Goal: Obtain resource: Download file/media

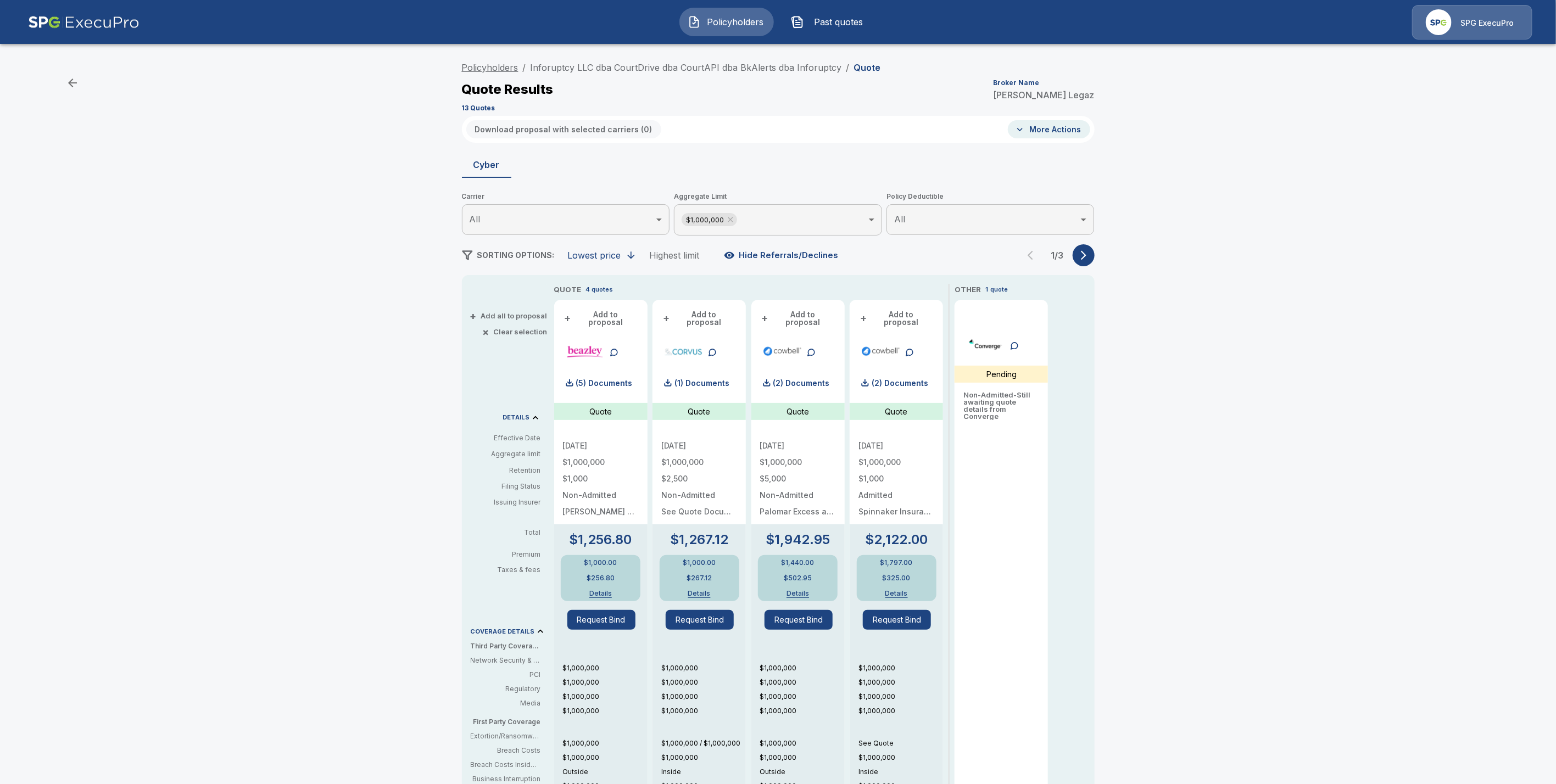
click at [482, 65] on link "Policyholders" at bounding box center [490, 67] width 57 height 11
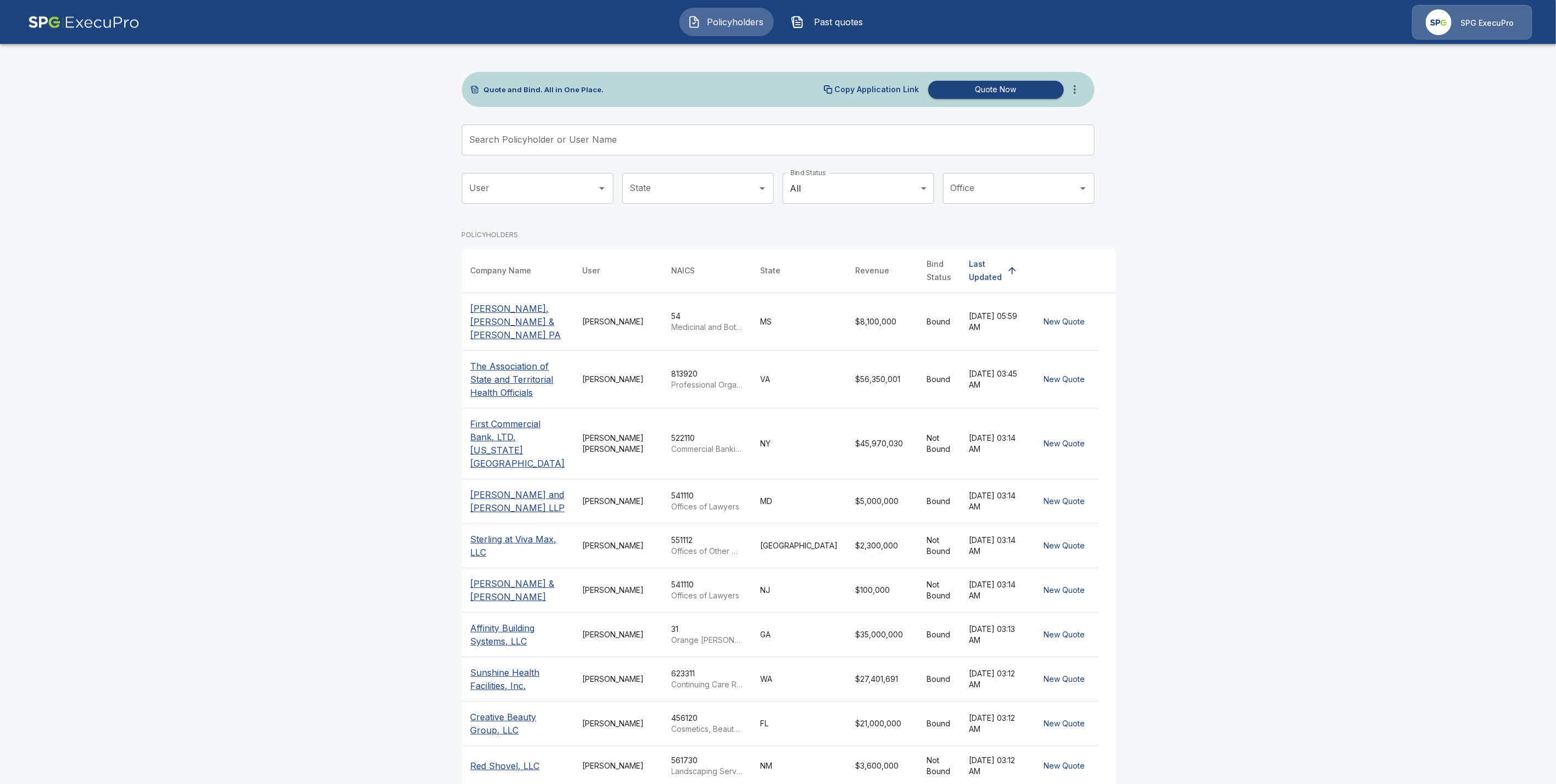
click at [545, 135] on div "Search Policyholder or User Name Search Policyholder or User Name" at bounding box center [778, 140] width 633 height 31
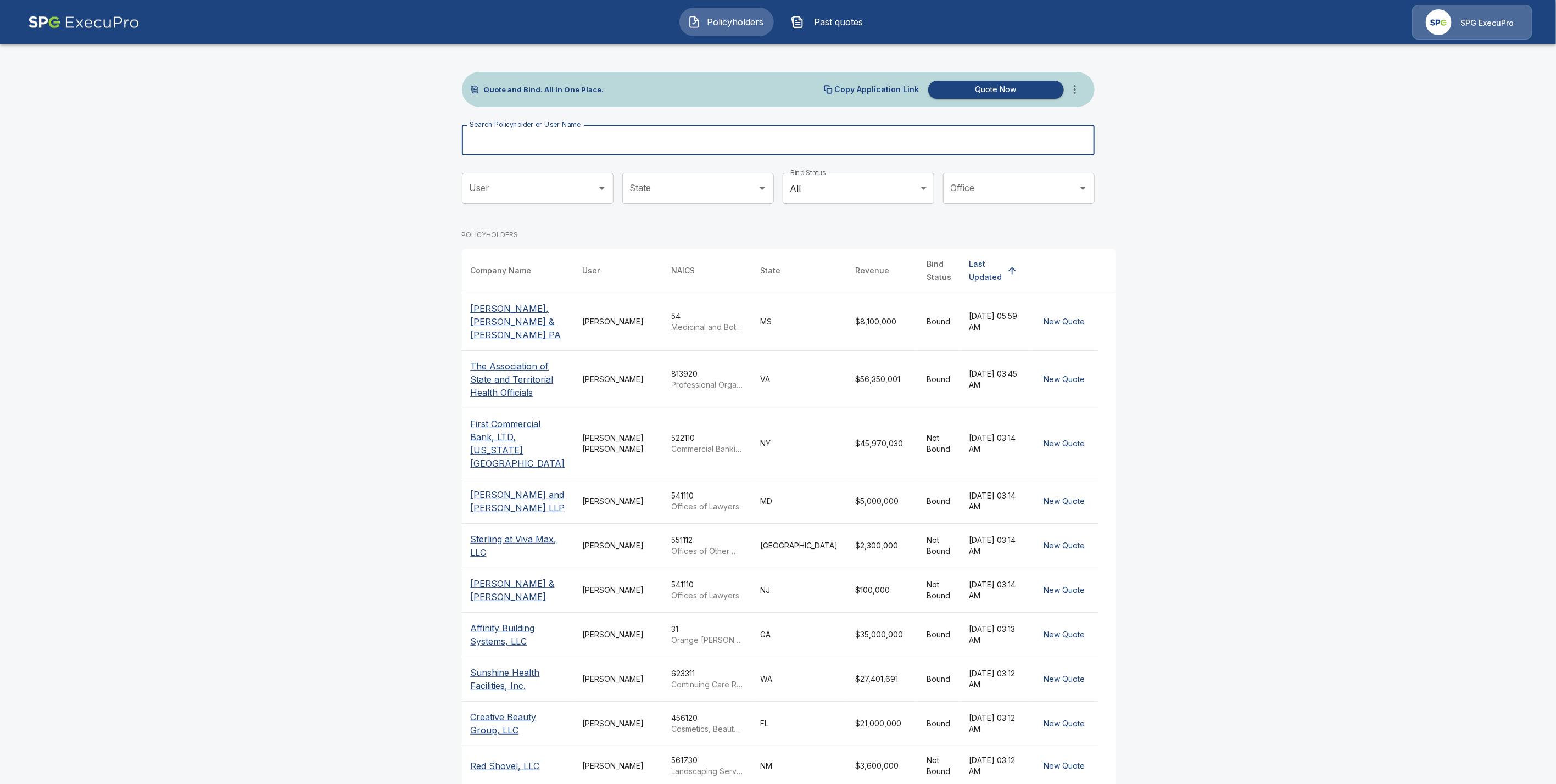
paste input "**********"
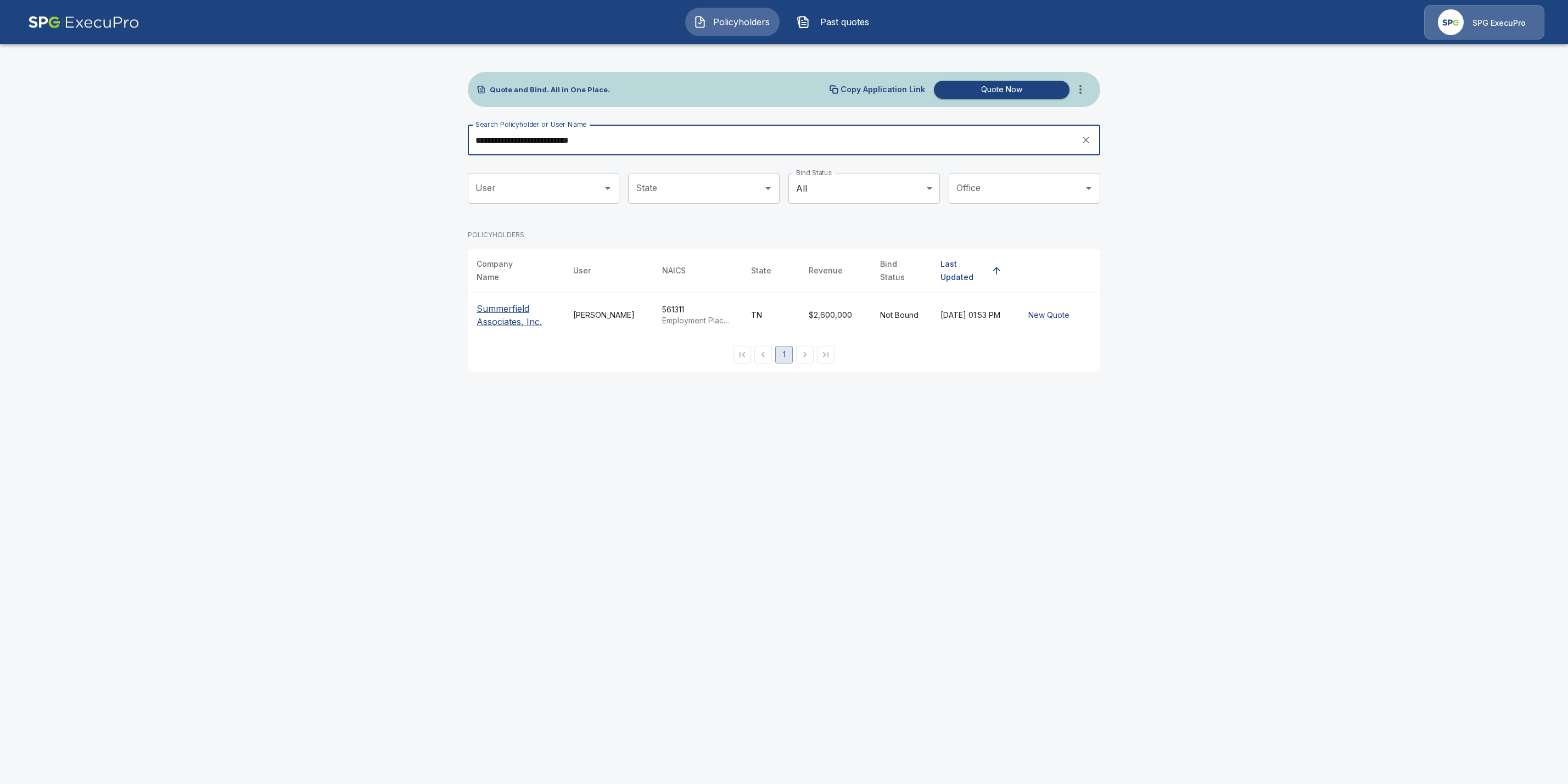
type input "**********"
click at [527, 314] on p "Summerfield Associates, Inc." at bounding box center [516, 315] width 79 height 26
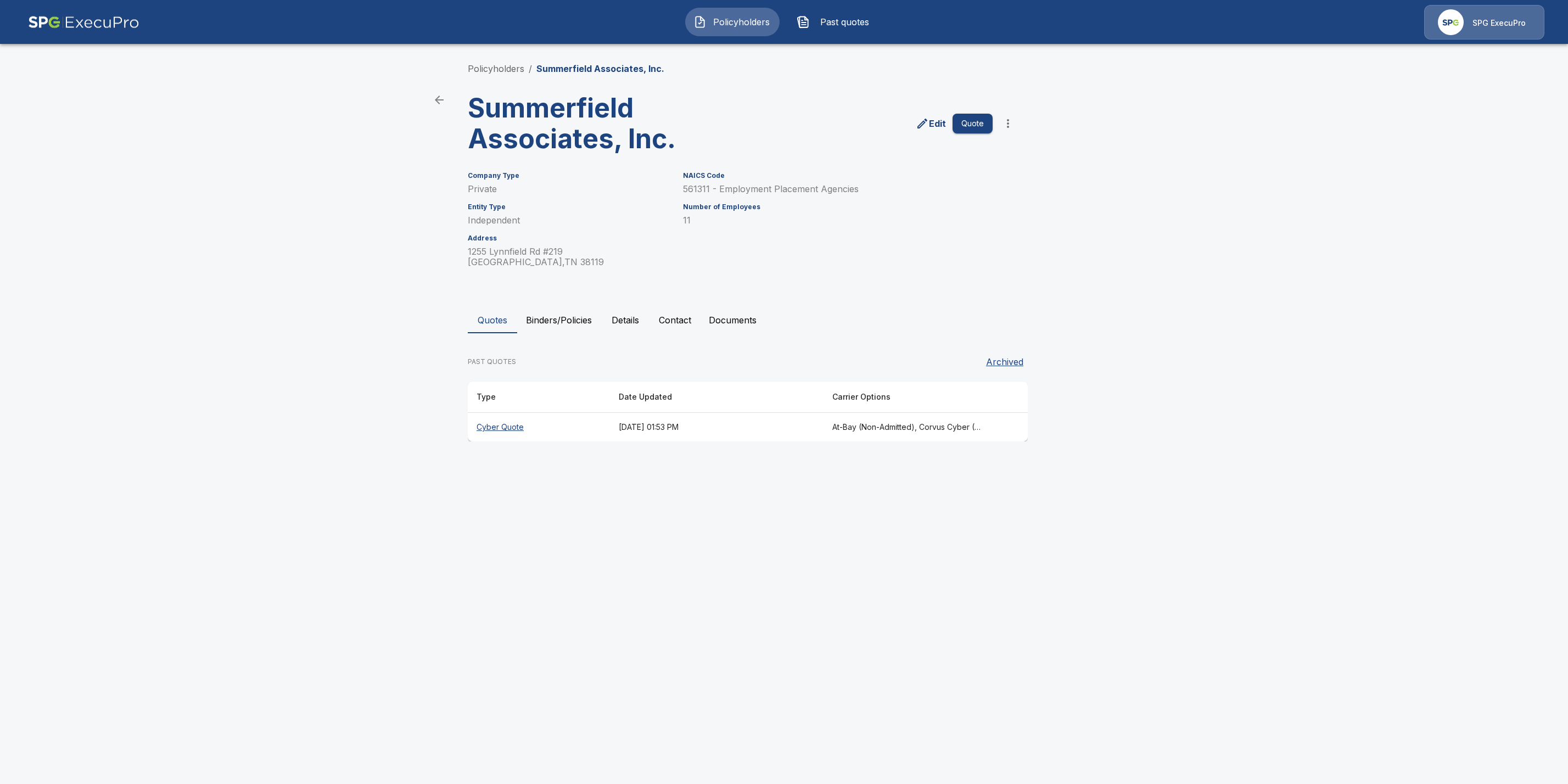
drag, startPoint x: 492, startPoint y: 427, endPoint x: 455, endPoint y: 425, distance: 37.1
click at [492, 427] on th "Cyber Quote" at bounding box center [539, 428] width 142 height 29
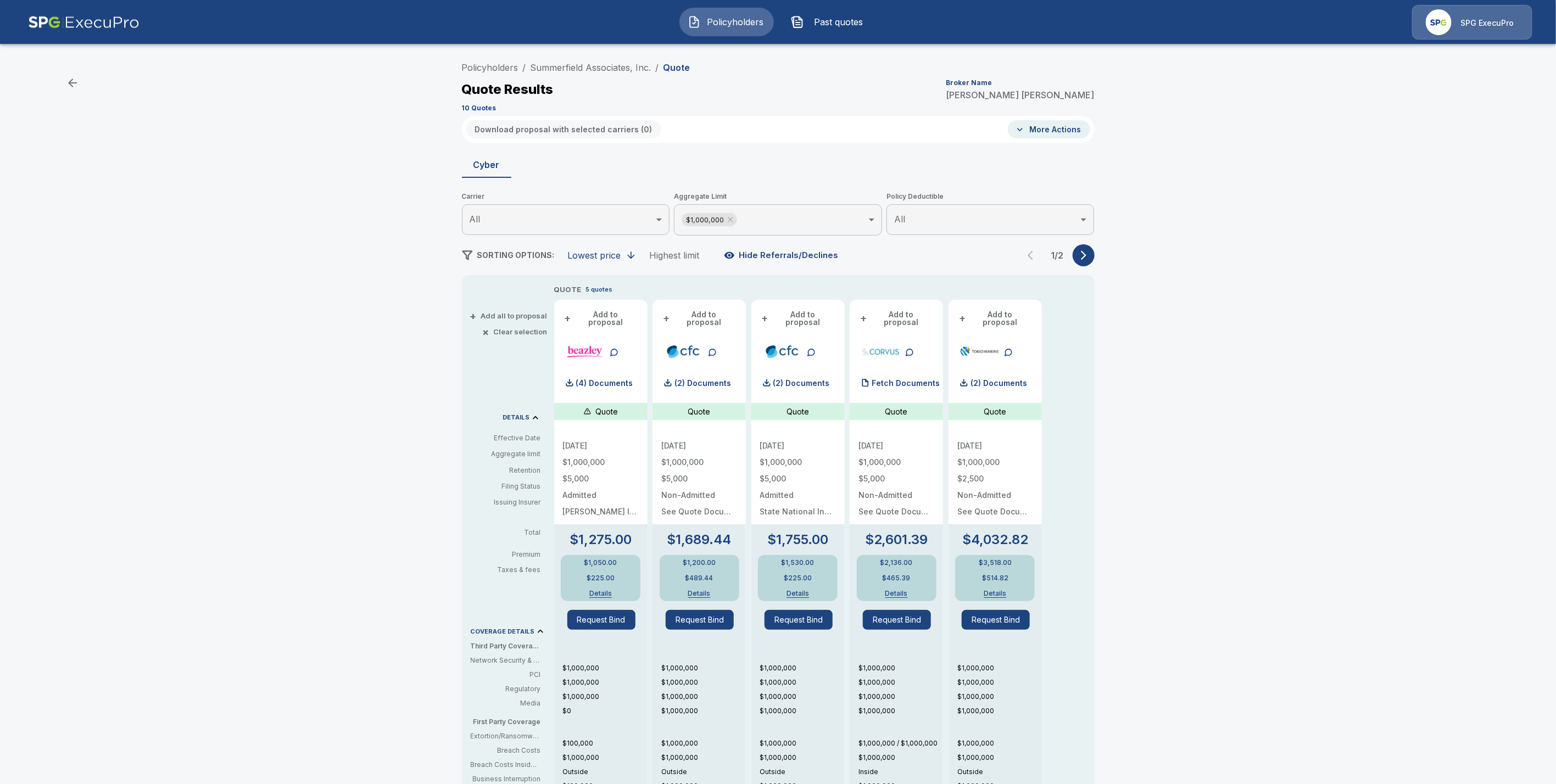
click at [1090, 250] on icon "button" at bounding box center [1084, 256] width 11 height 11
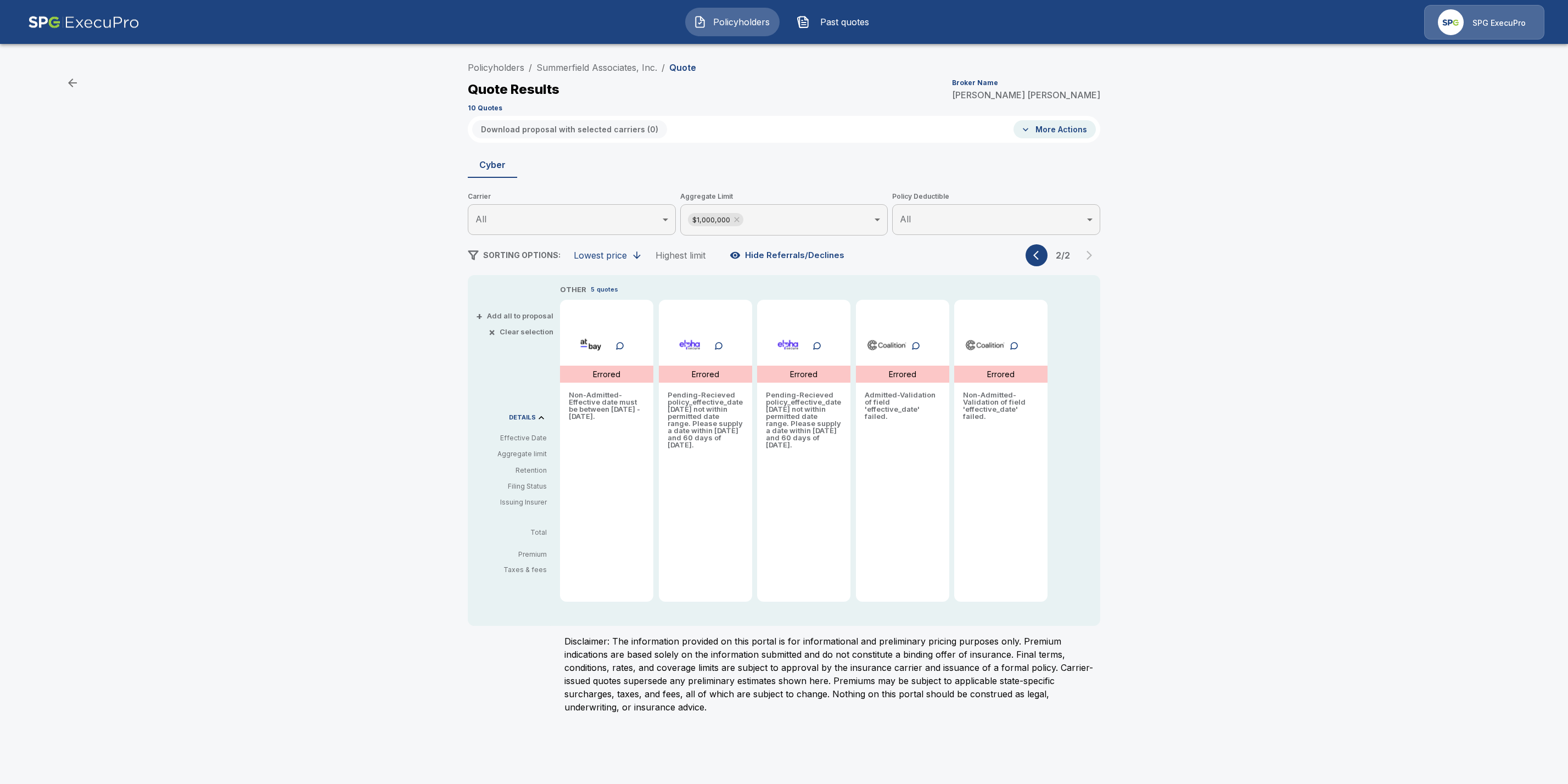
click at [1089, 254] on div "2 / 2" at bounding box center [1062, 255] width 74 height 22
click at [1034, 254] on icon "button" at bounding box center [1035, 256] width 5 height 9
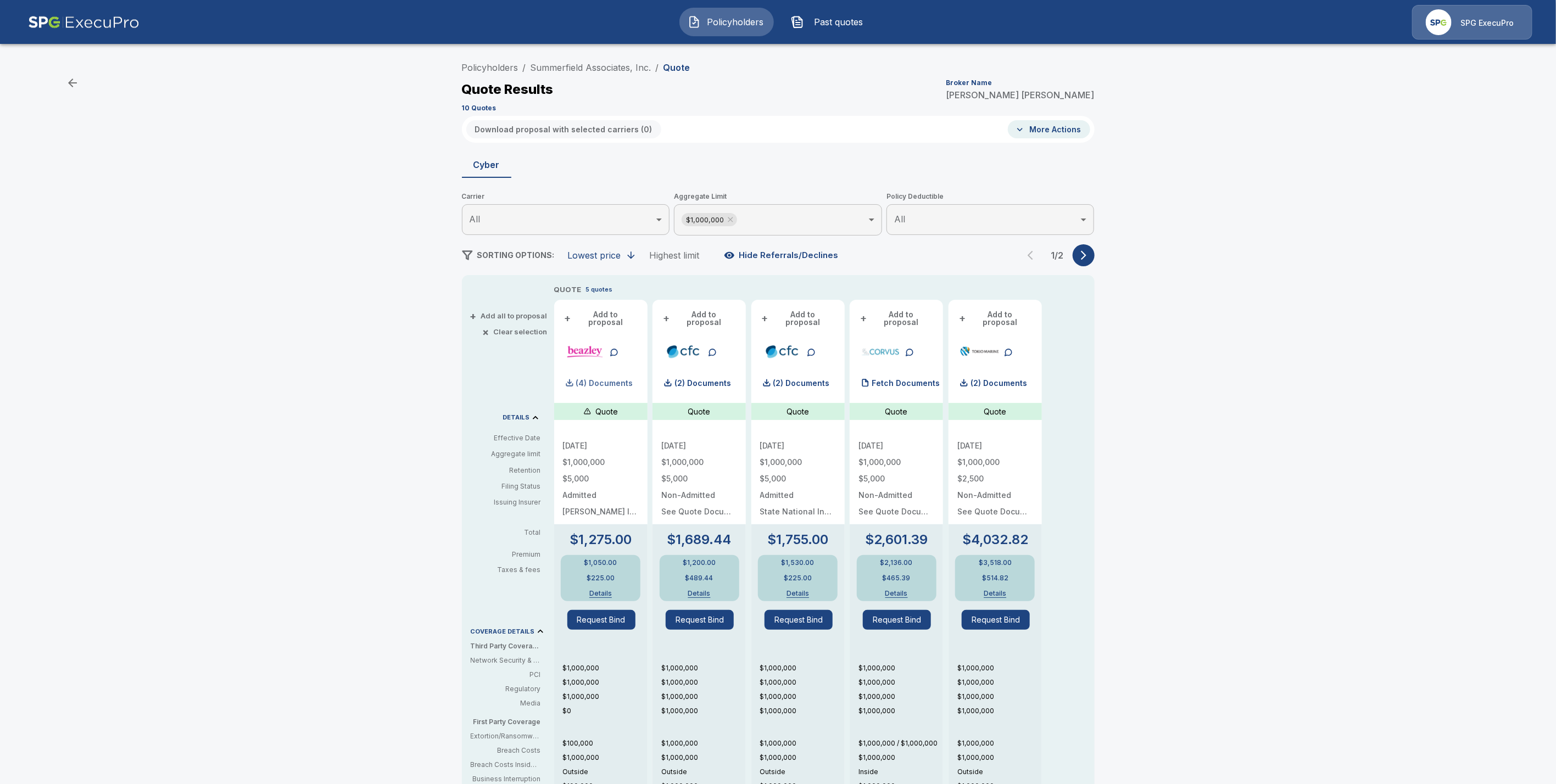
click at [611, 380] on p "(4) Documents" at bounding box center [605, 383] width 57 height 8
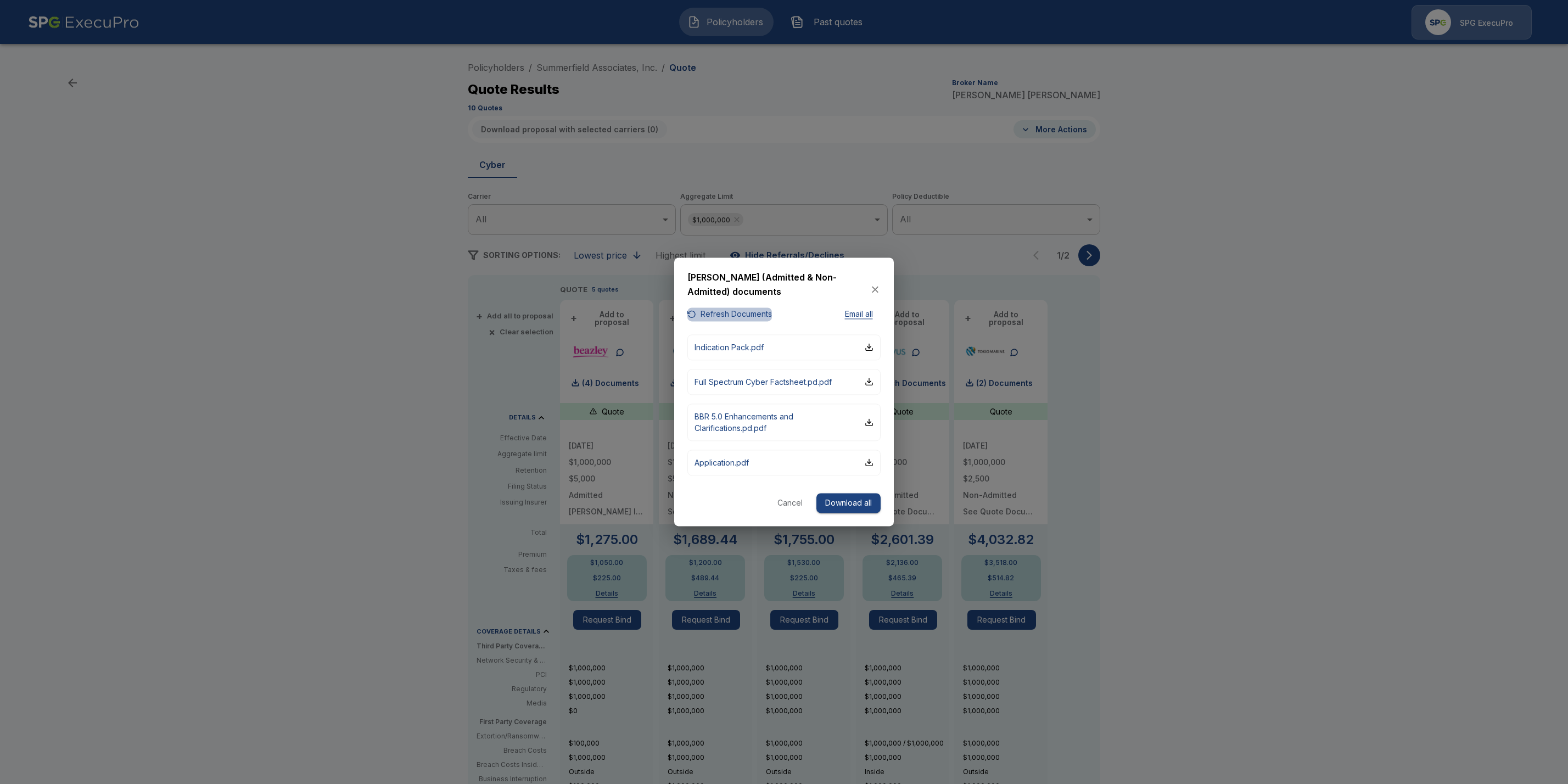
click at [762, 312] on button "Refresh Documents" at bounding box center [729, 315] width 84 height 14
click at [873, 346] on div "button" at bounding box center [868, 347] width 9 height 9
click at [794, 504] on button "Cancel" at bounding box center [789, 504] width 35 height 20
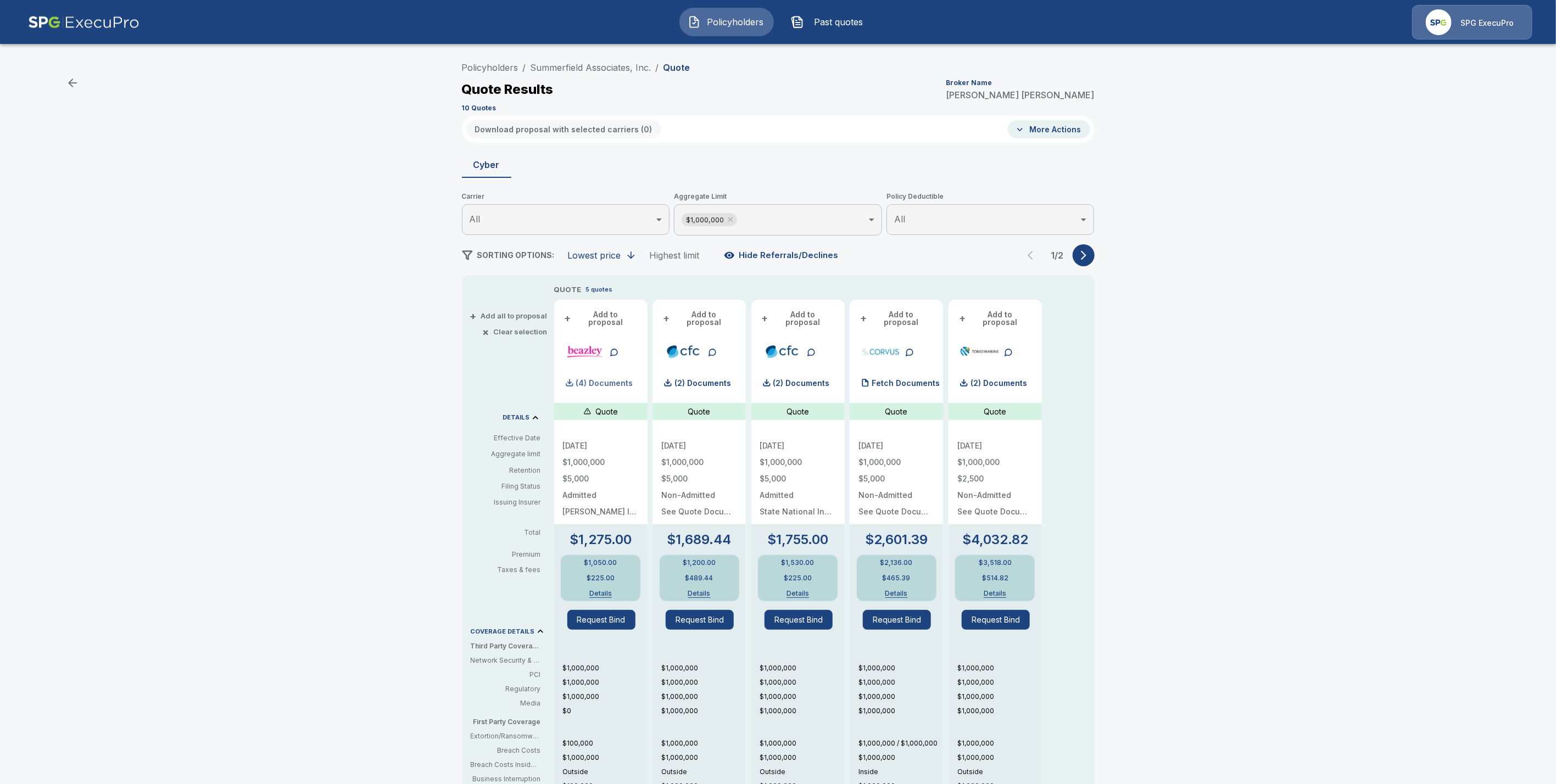
click at [608, 380] on p "(4) Documents" at bounding box center [605, 383] width 57 height 8
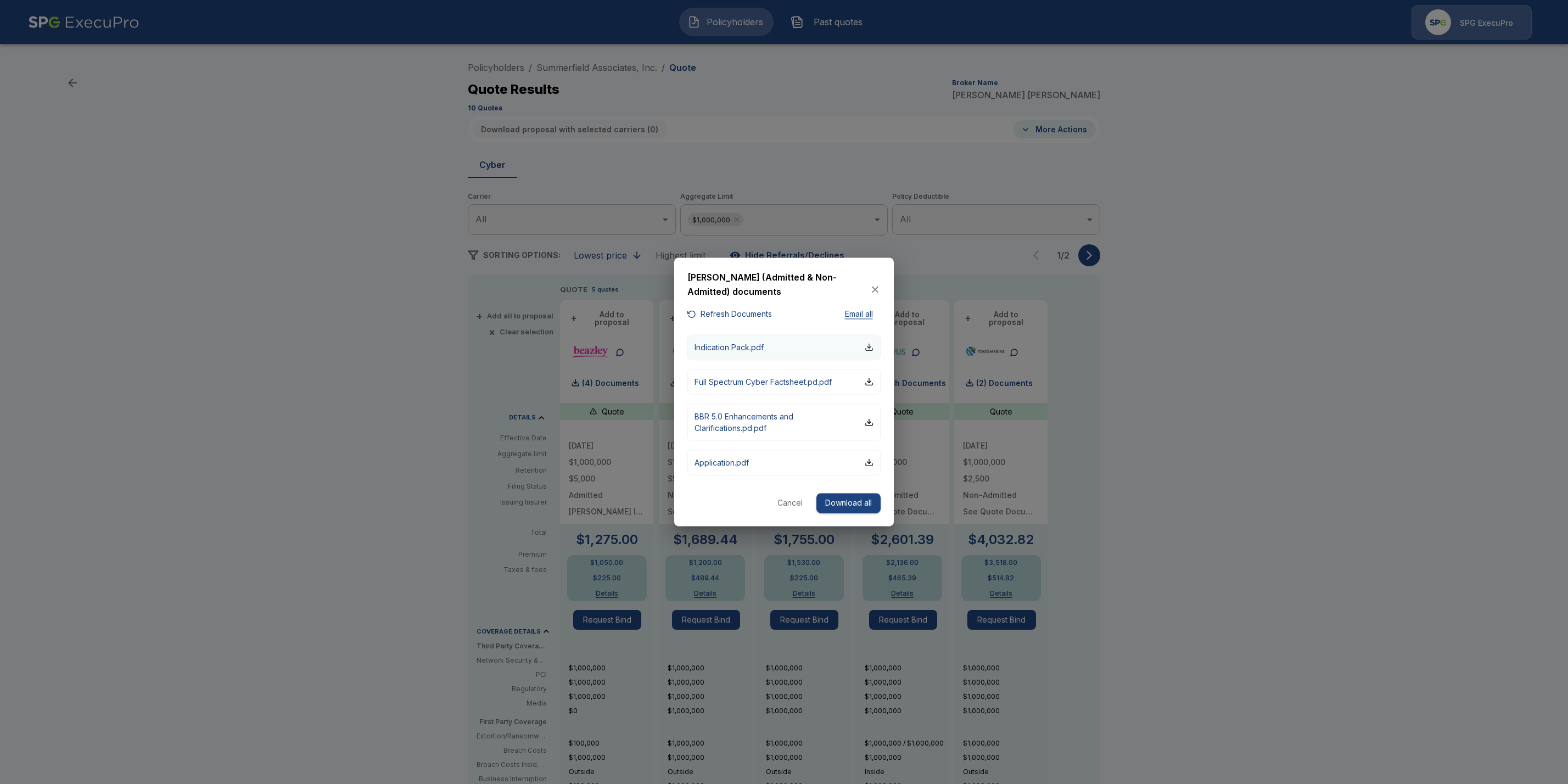
click at [870, 346] on div "button" at bounding box center [868, 347] width 9 height 9
click at [880, 290] on icon "button" at bounding box center [875, 289] width 11 height 11
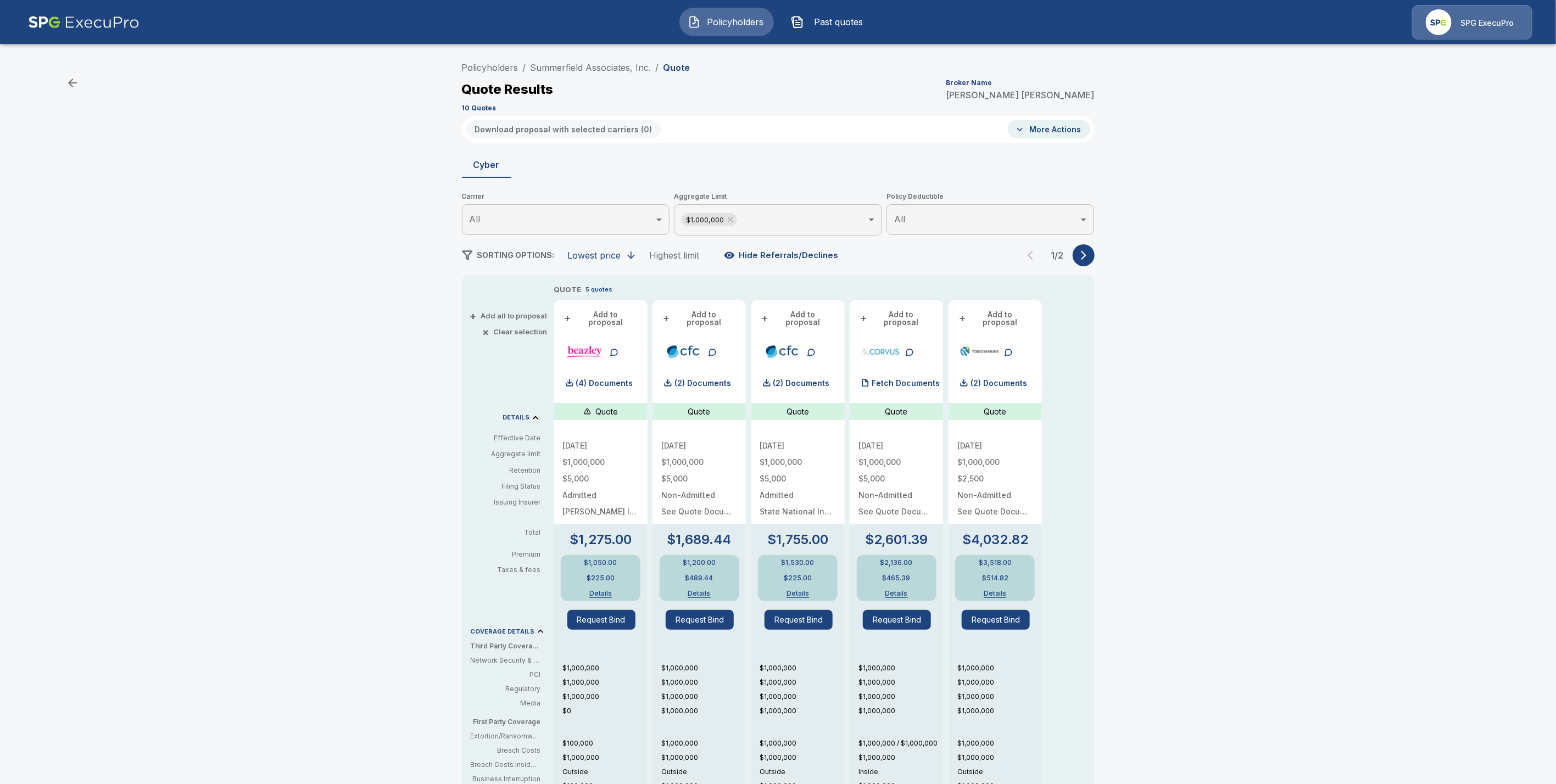
drag, startPoint x: 661, startPoint y: 67, endPoint x: 418, endPoint y: 63, distance: 243.0
click at [418, 63] on div "Policyholders / Summerfield Associates, Inc. / Quote Quote Results Broker Name …" at bounding box center [778, 554] width 1556 height 1005
drag, startPoint x: 659, startPoint y: 65, endPoint x: 532, endPoint y: 63, distance: 127.0
click at [532, 63] on ol "Policyholders / Summerfield Associates, Inc. / Quote" at bounding box center [576, 67] width 229 height 13
copy link "Summerfield Associates, Inc."
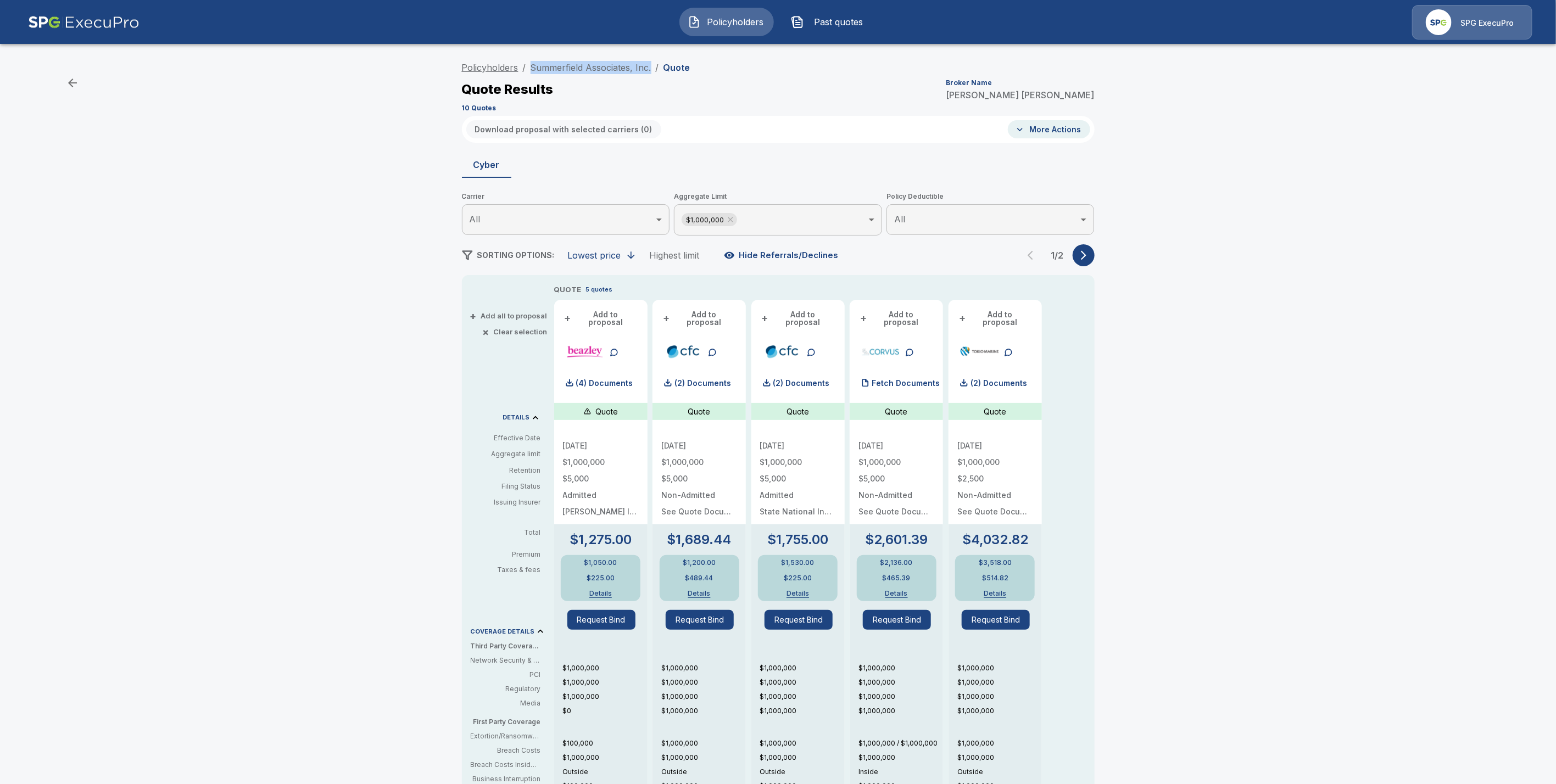
click at [497, 67] on link "Policyholders" at bounding box center [490, 67] width 57 height 11
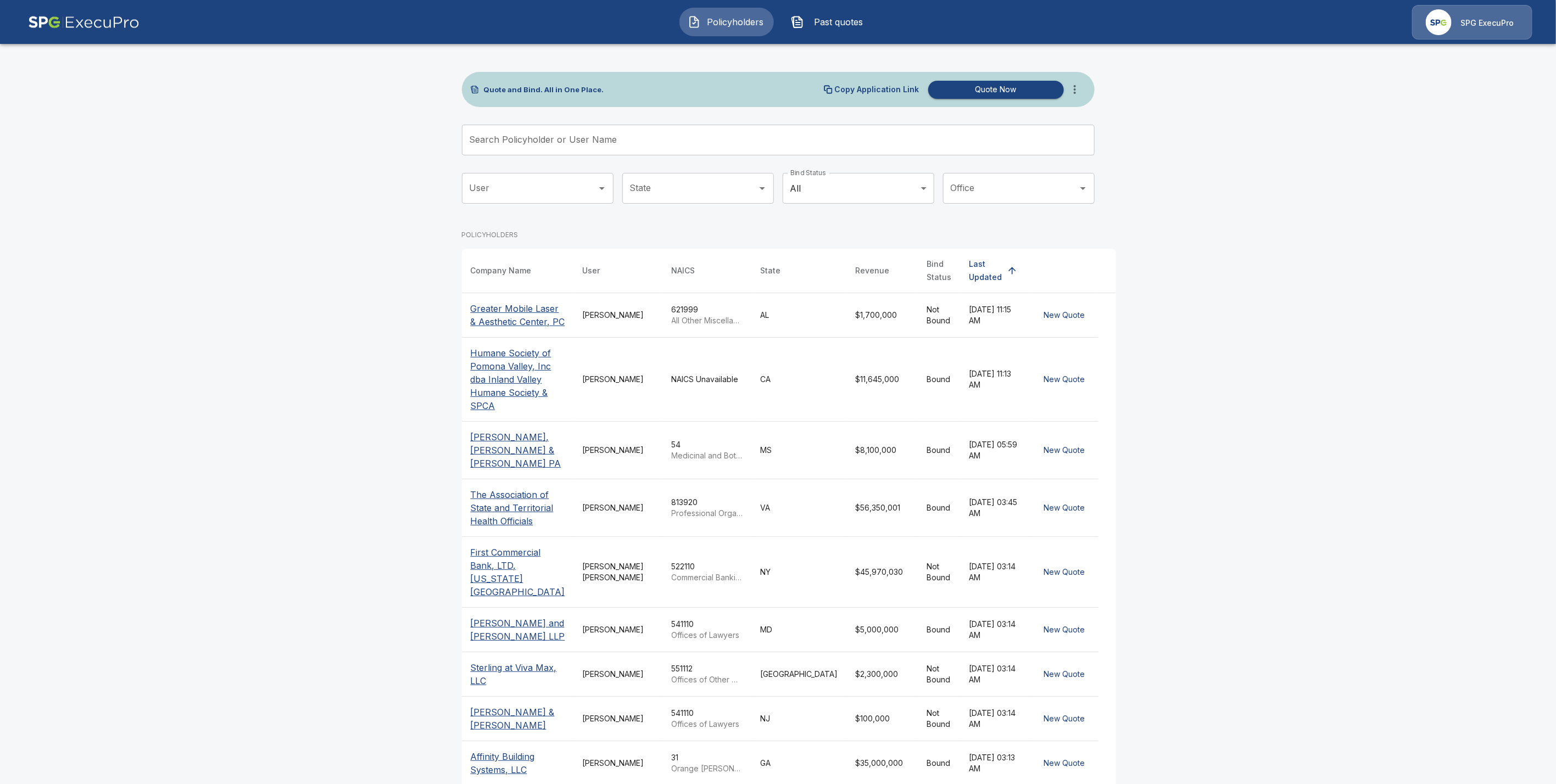
click at [540, 135] on input "Search Policyholder or User Name" at bounding box center [772, 140] width 621 height 31
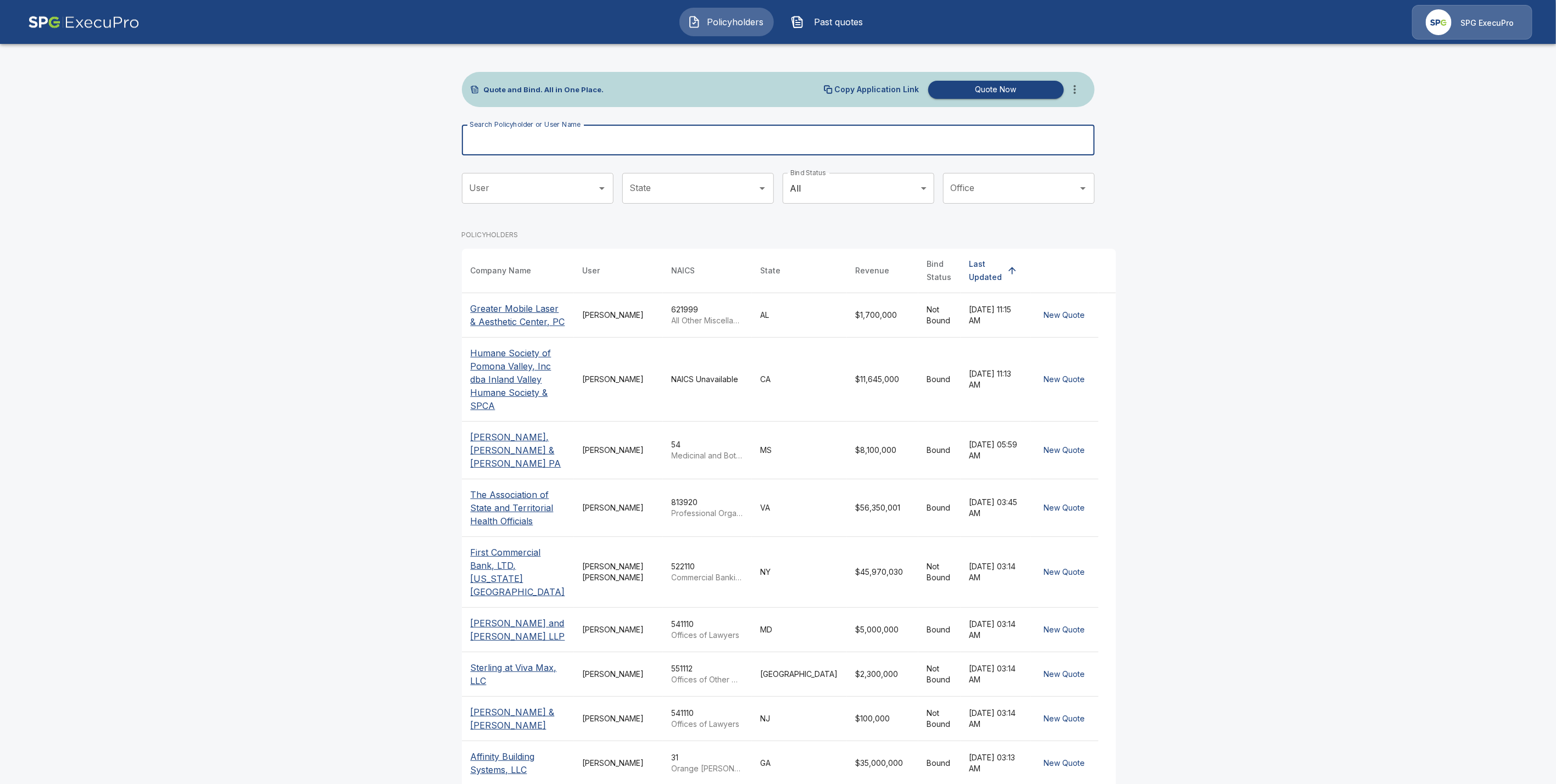
paste input "**********"
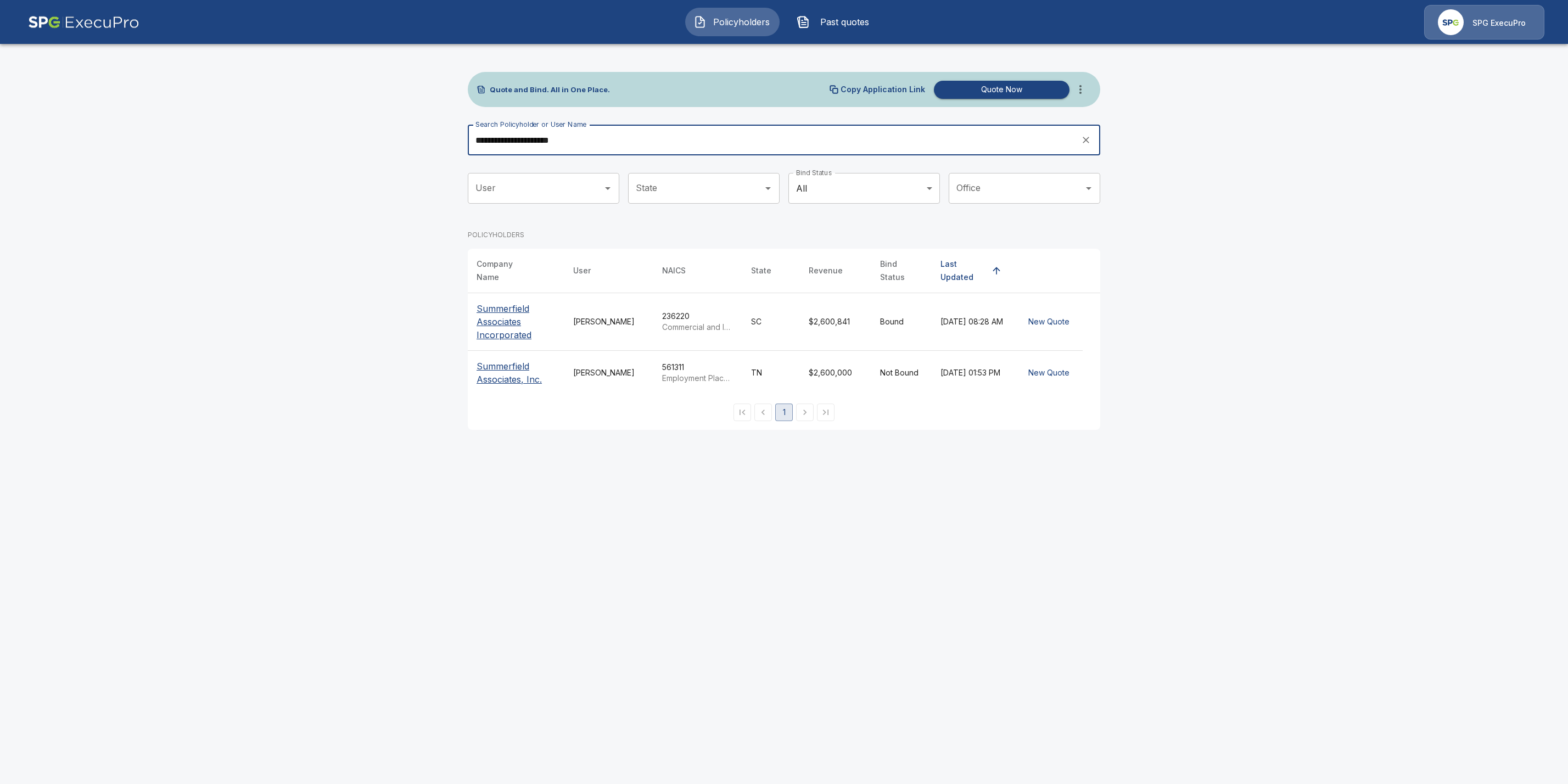
type input "**********"
click at [495, 366] on p "Summerfield Associates, Inc." at bounding box center [516, 373] width 79 height 26
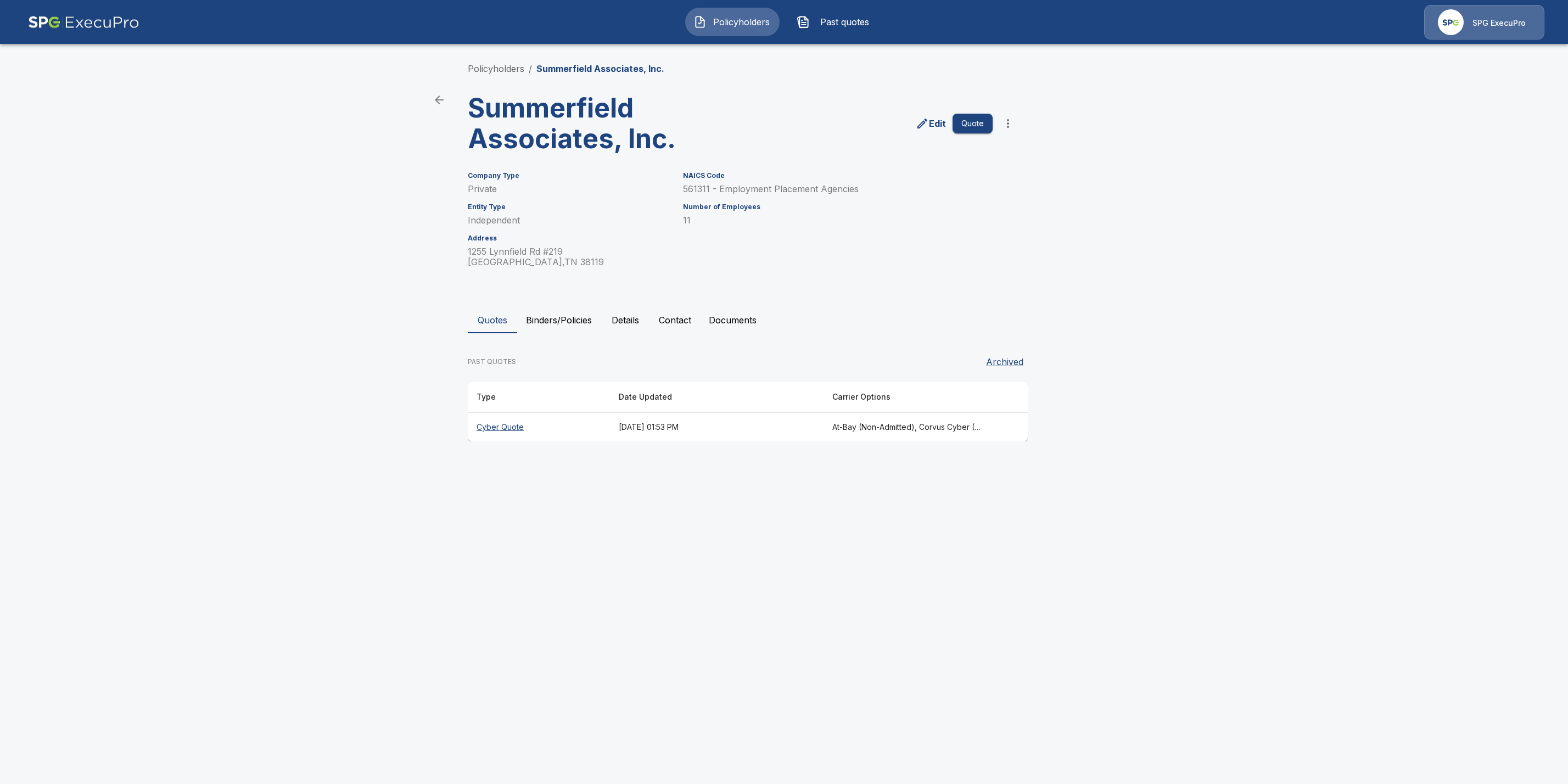
click at [488, 425] on th "Cyber Quote" at bounding box center [539, 428] width 142 height 29
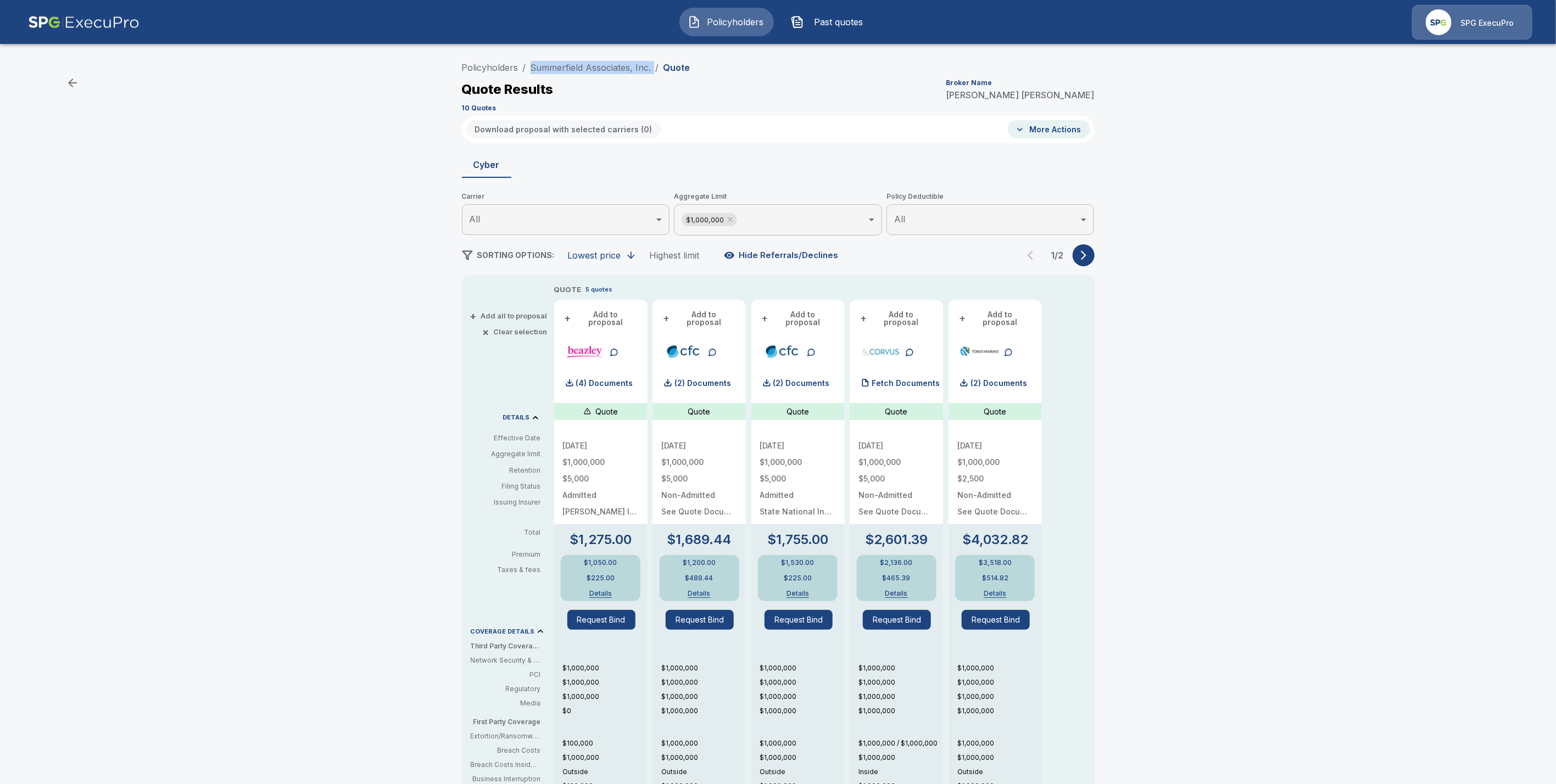
drag, startPoint x: 659, startPoint y: 64, endPoint x: 527, endPoint y: 61, distance: 132.0
click at [527, 61] on ol "Policyholders / Summerfield Associates, Inc. / Quote" at bounding box center [576, 67] width 229 height 13
copy ol "Summerfield Associates, Inc. /"
drag, startPoint x: 482, startPoint y: 61, endPoint x: 603, endPoint y: 156, distance: 153.8
click at [482, 62] on link "Policyholders" at bounding box center [490, 67] width 57 height 11
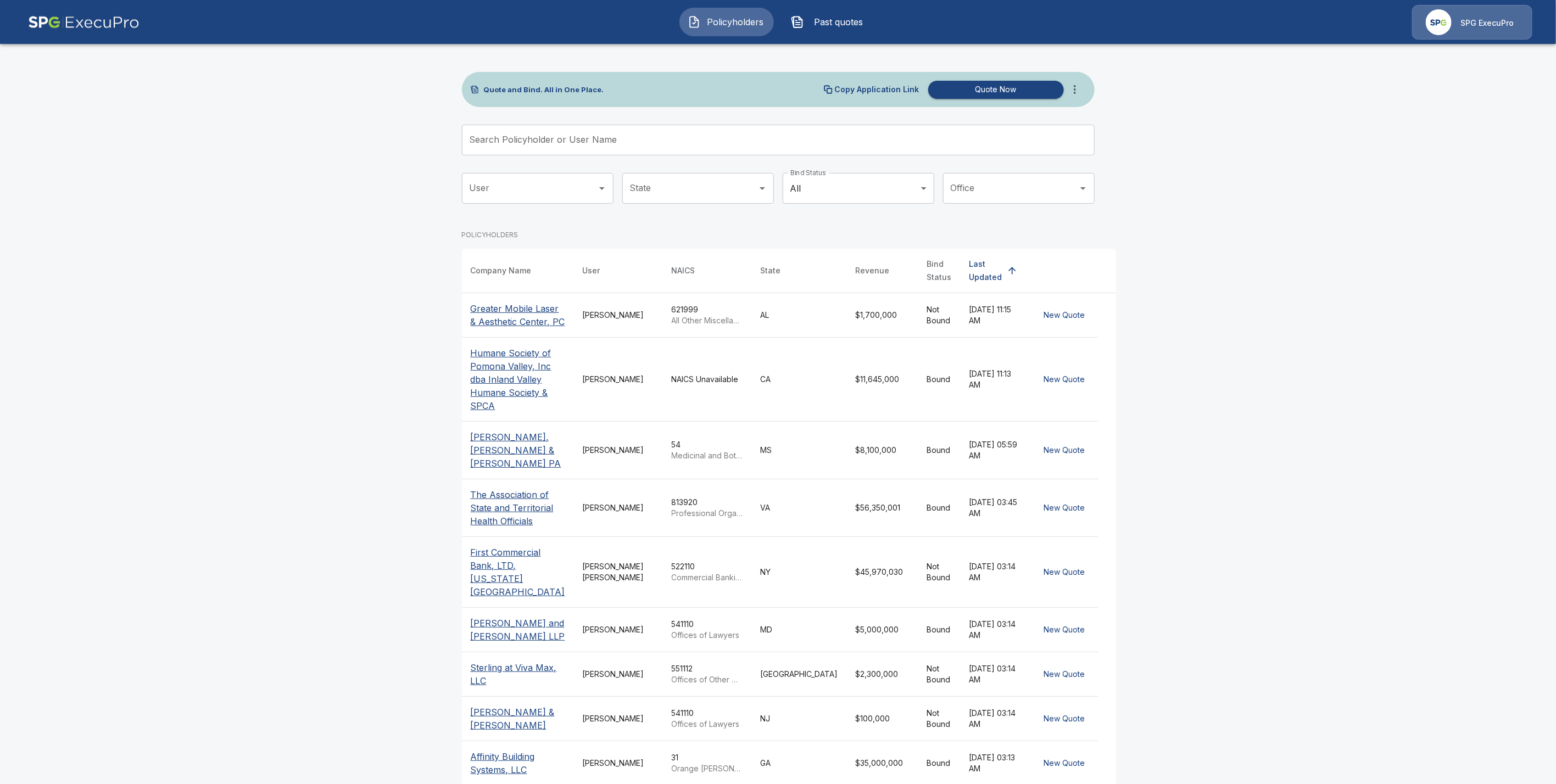
click at [511, 139] on input "Search Policyholder or User Name" at bounding box center [772, 140] width 621 height 31
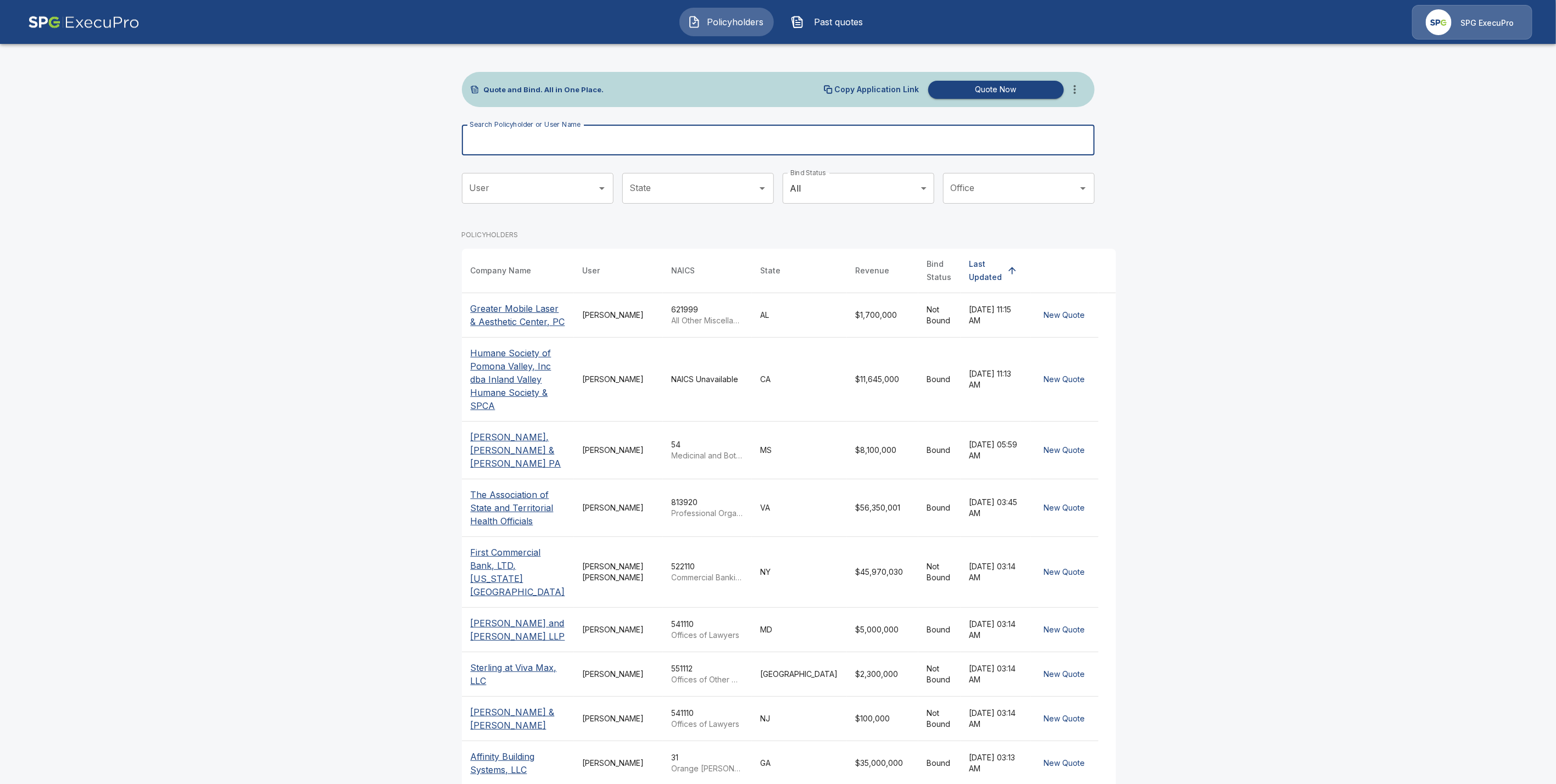
paste input "**********"
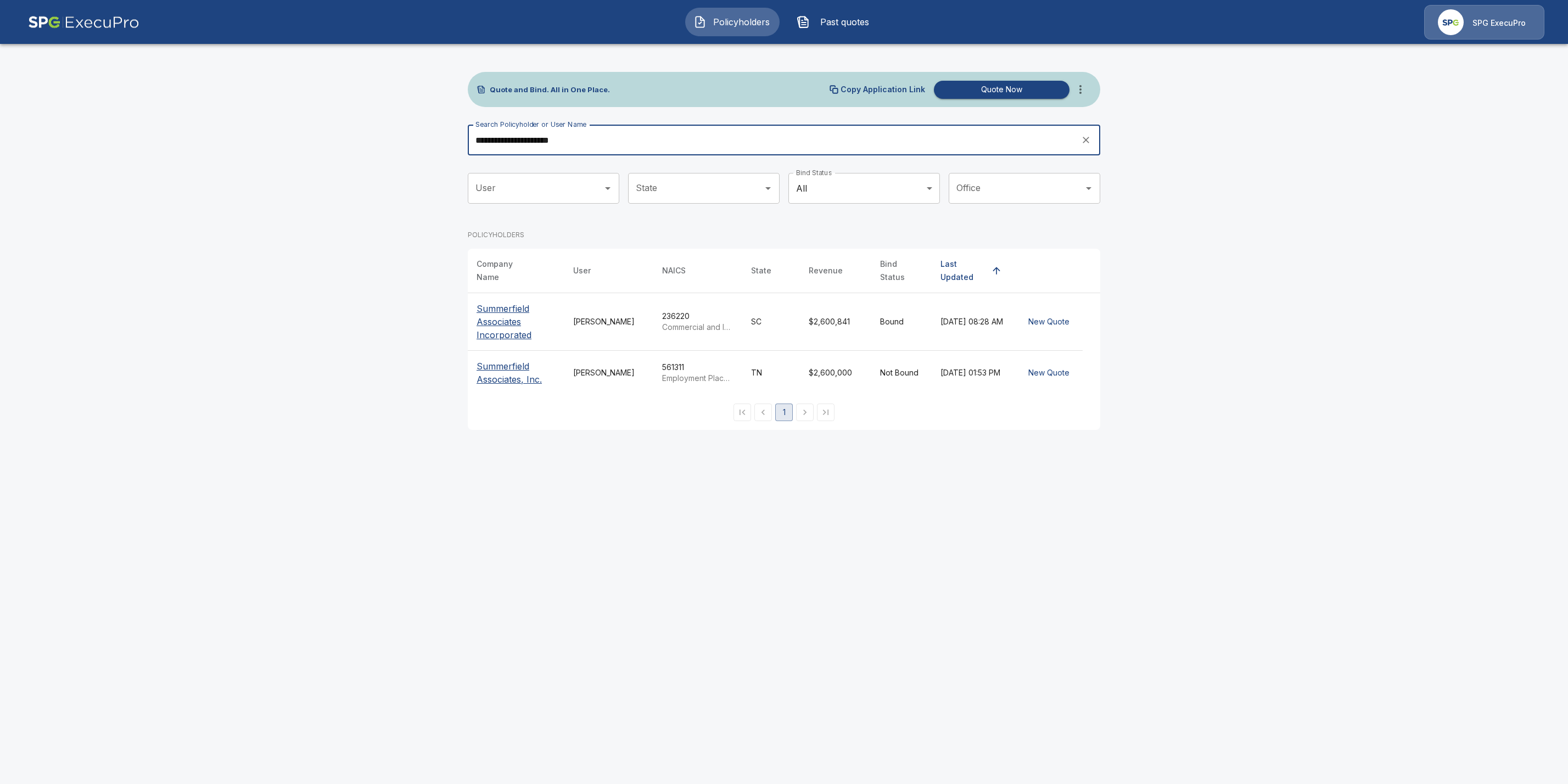
type input "**********"
click at [503, 310] on p "Summerfield Associates Incorporated" at bounding box center [516, 322] width 79 height 40
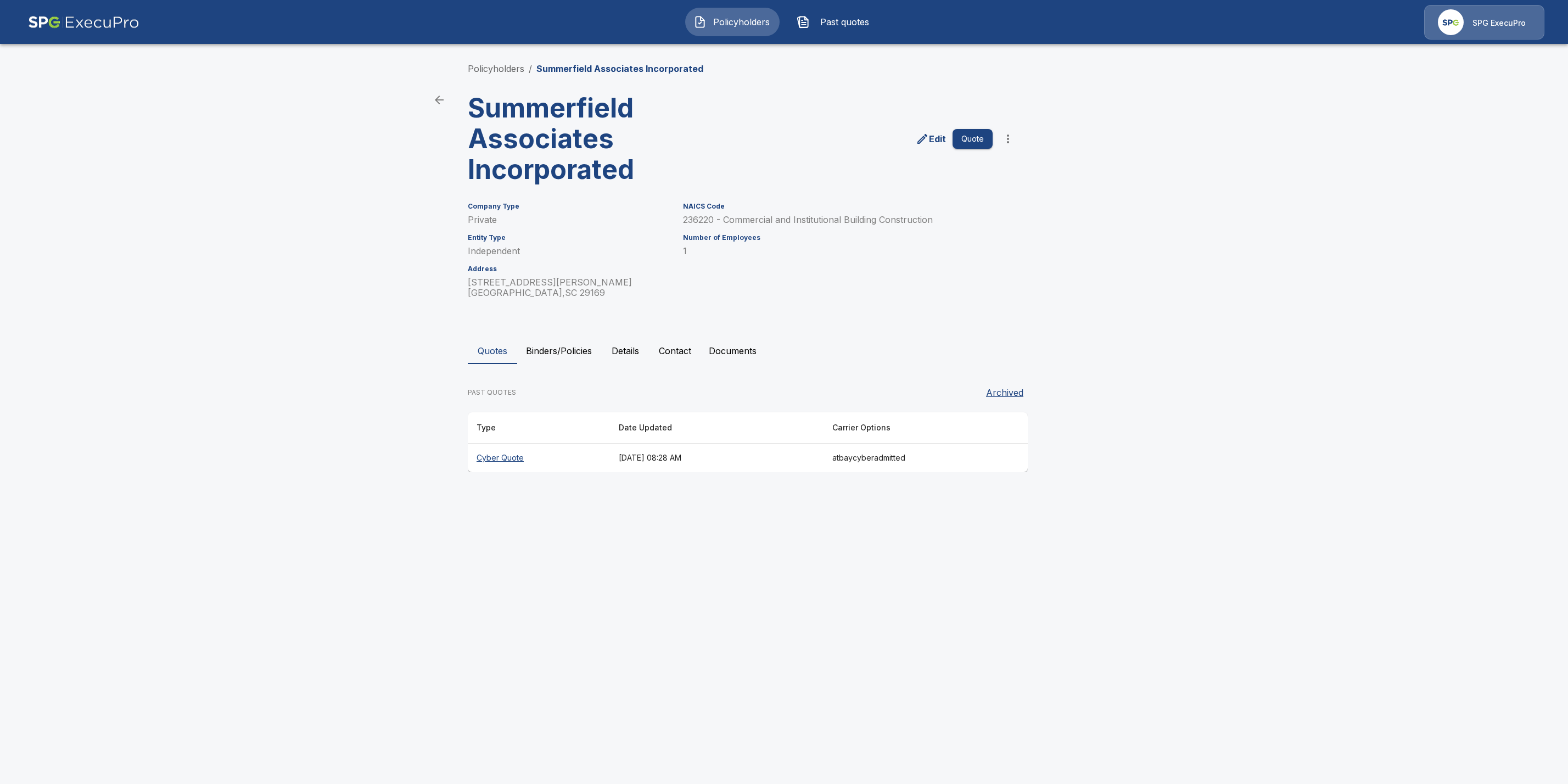
click at [501, 454] on th "Cyber Quote" at bounding box center [539, 459] width 142 height 29
